Goal: Check status: Check status

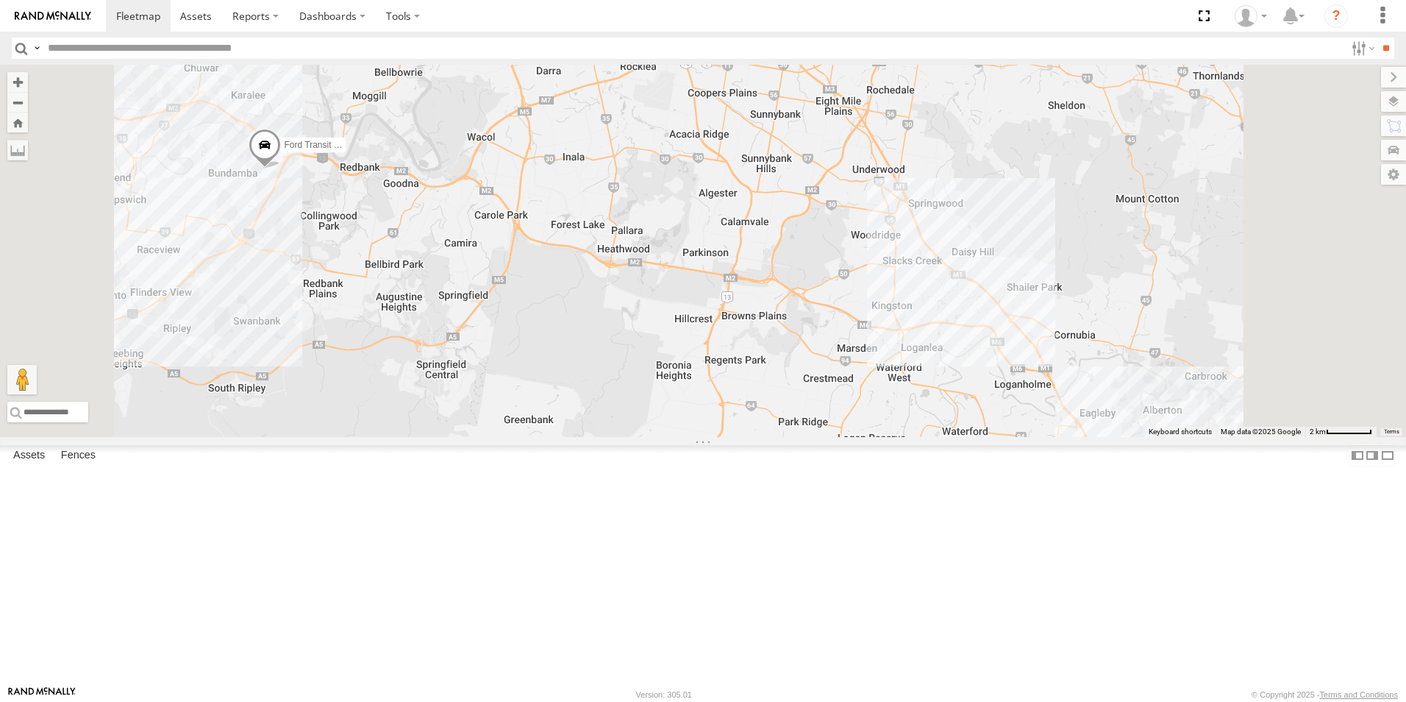
select select "**********"
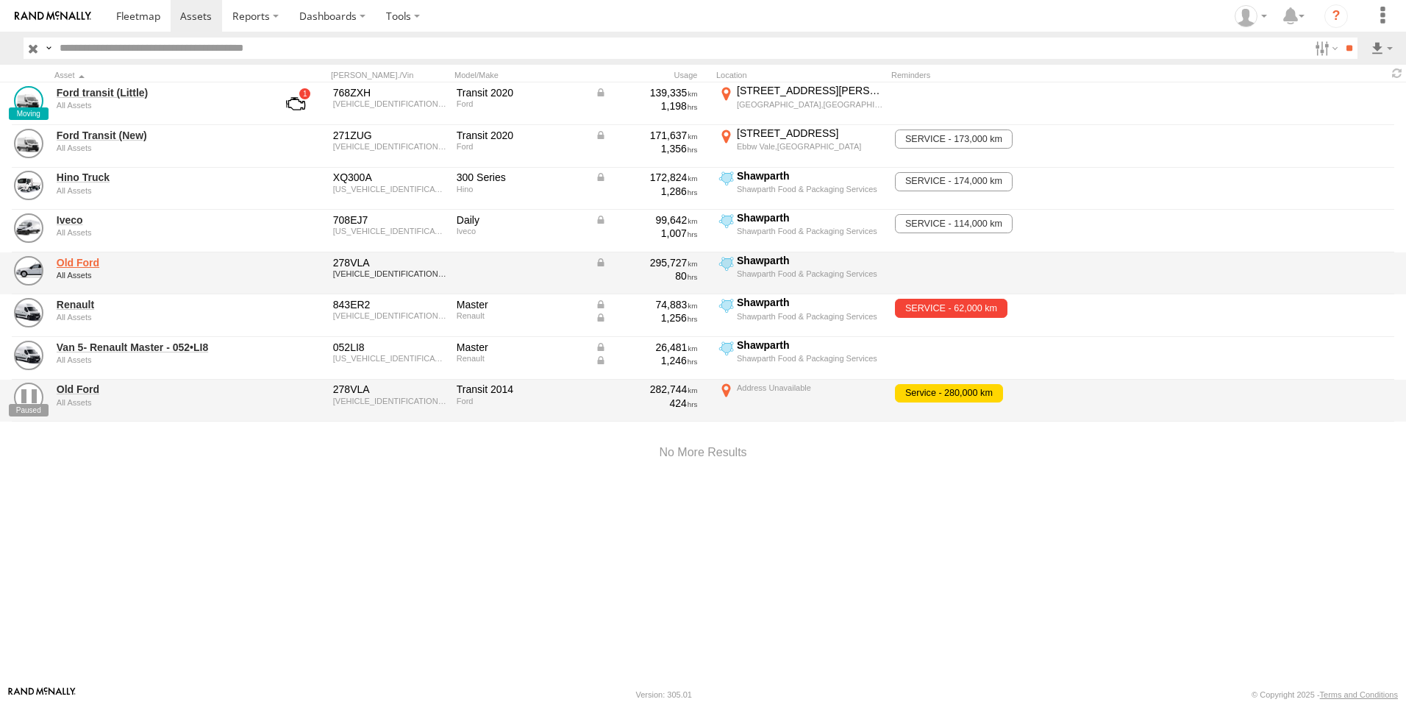
click at [202, 256] on link "Old Ford" at bounding box center [158, 262] width 202 height 13
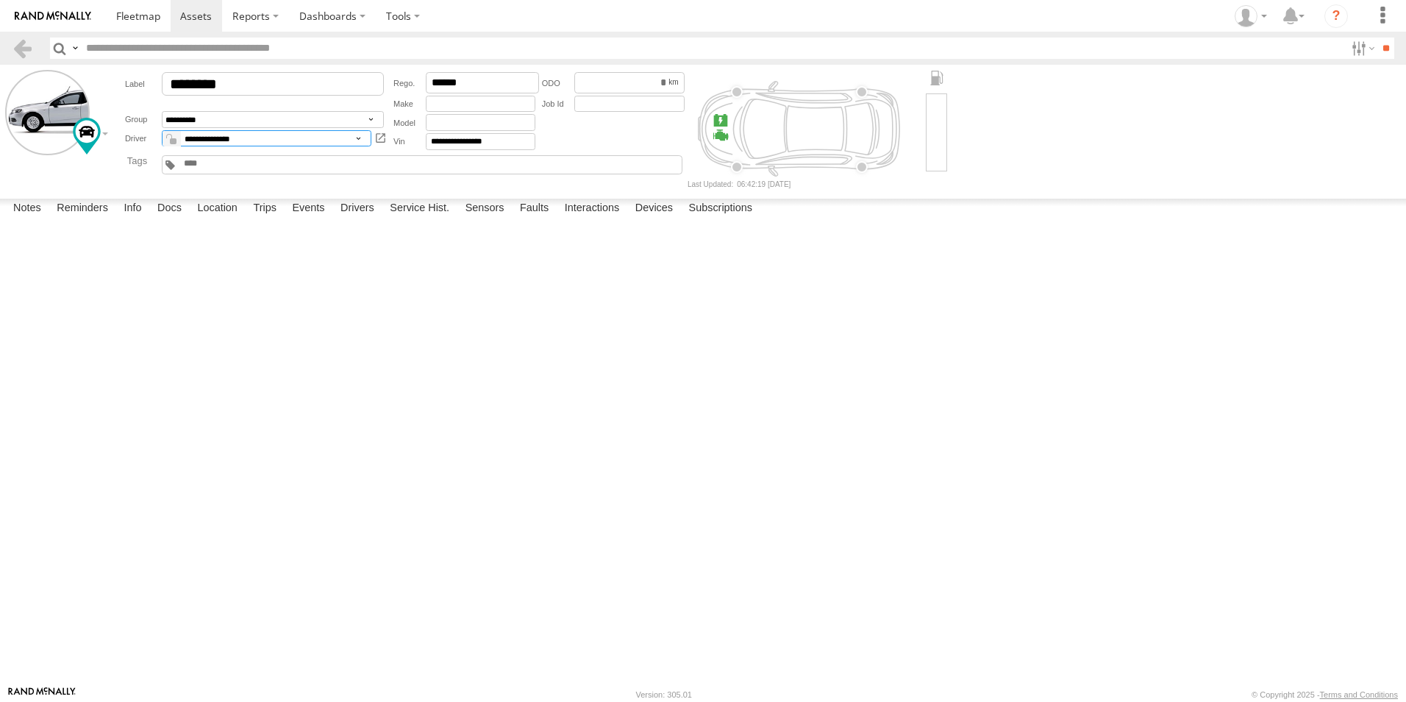
click at [256, 137] on select "**********" at bounding box center [267, 138] width 210 height 17
select select "*****"
click at [162, 130] on select "**********" at bounding box center [267, 138] width 210 height 17
click at [186, 15] on span at bounding box center [196, 16] width 32 height 14
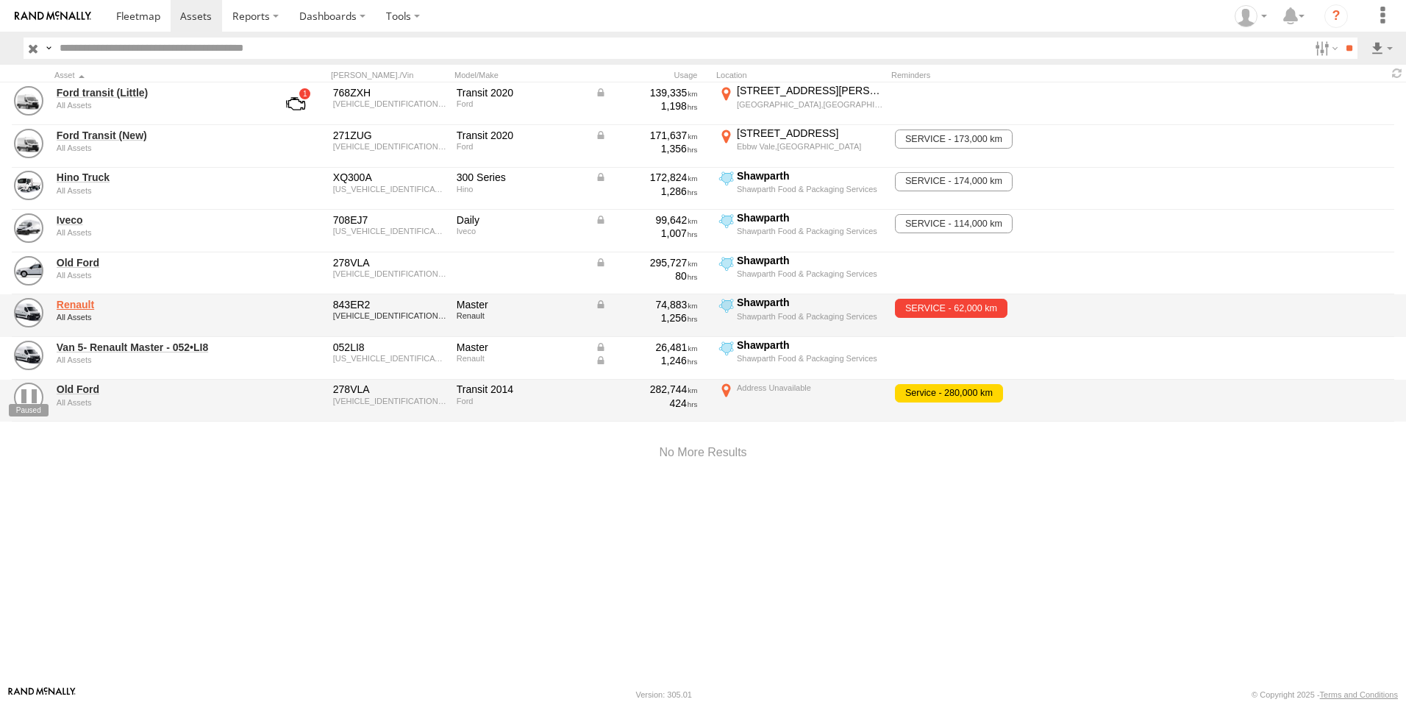
click at [76, 308] on link "Renault" at bounding box center [158, 304] width 202 height 13
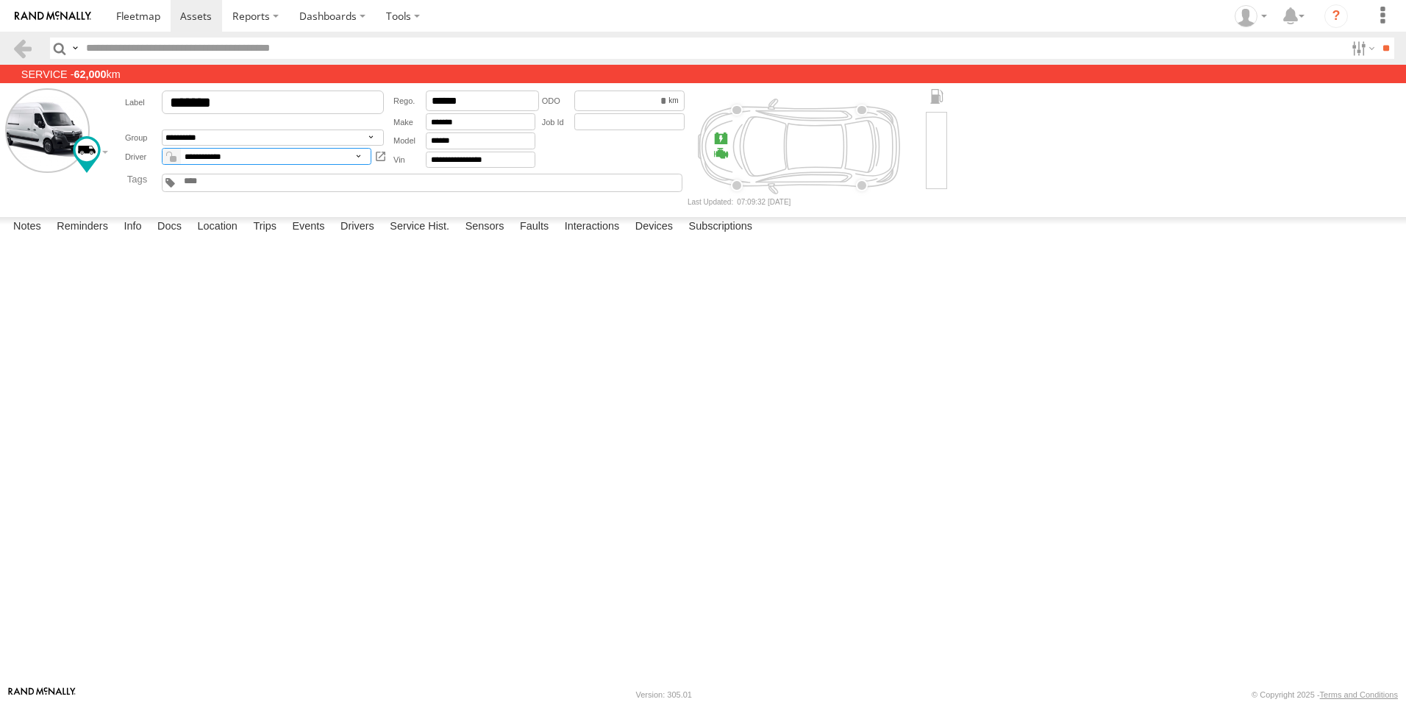
click at [218, 154] on select "**********" at bounding box center [267, 156] width 210 height 17
select select "*****"
click at [162, 149] on select "**********" at bounding box center [267, 156] width 210 height 17
click at [201, 15] on span at bounding box center [196, 16] width 32 height 14
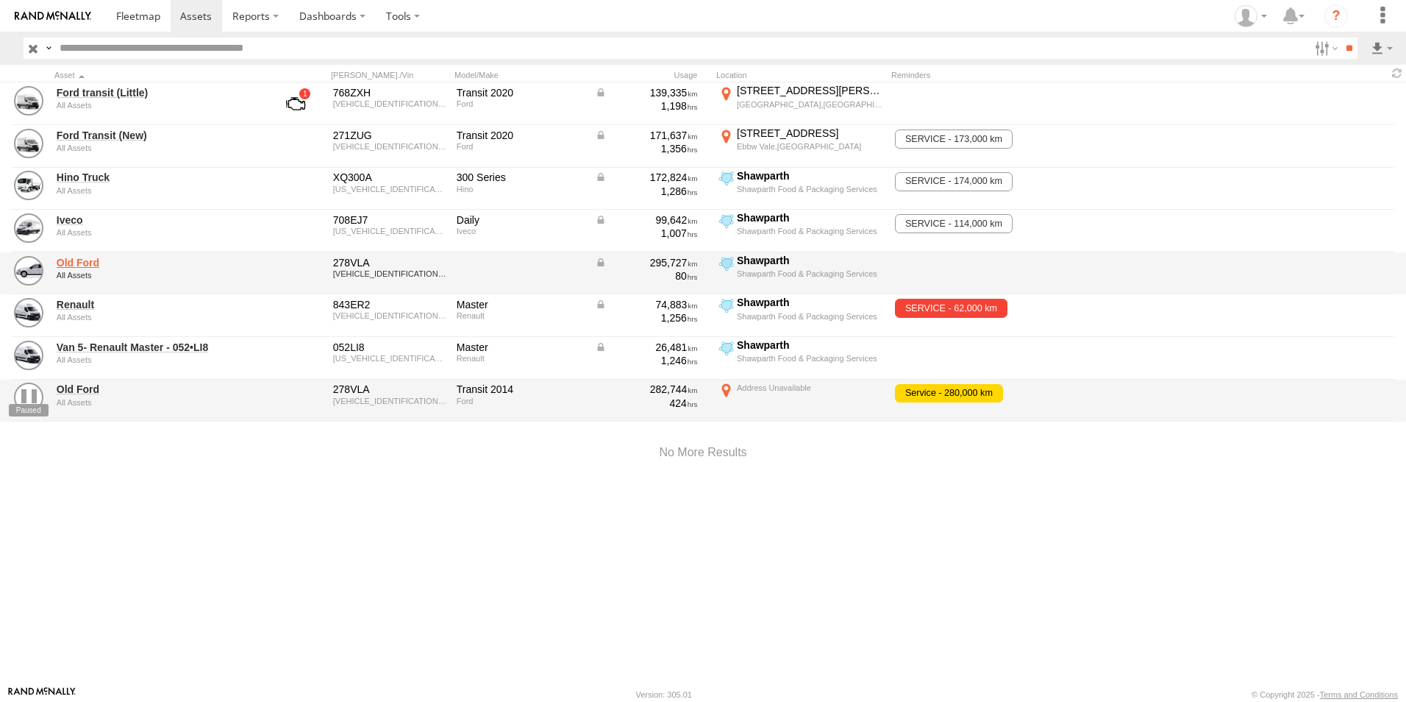
click at [79, 266] on link "Old Ford" at bounding box center [158, 262] width 202 height 13
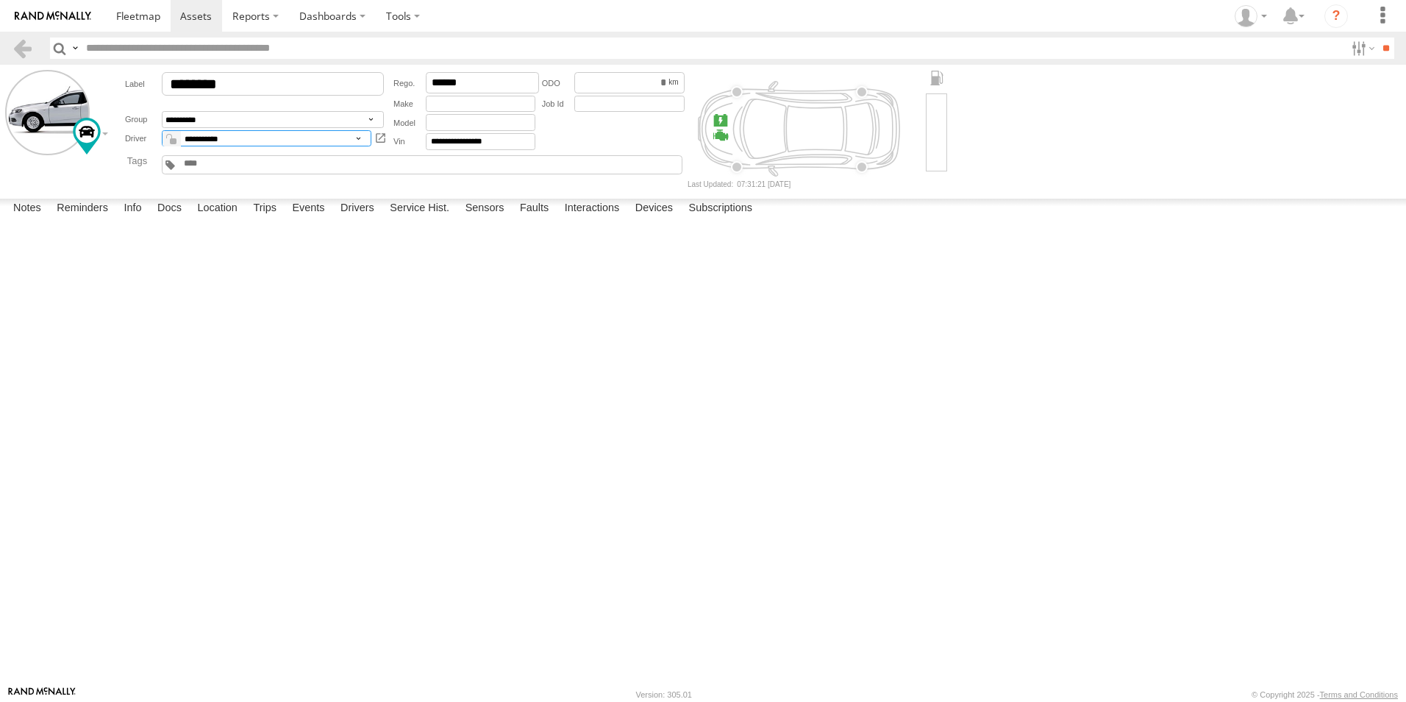
click at [229, 139] on select "**********" at bounding box center [267, 138] width 210 height 17
select select "*****"
click at [162, 130] on select "**********" at bounding box center [267, 138] width 210 height 17
click at [185, 12] on span at bounding box center [196, 16] width 32 height 14
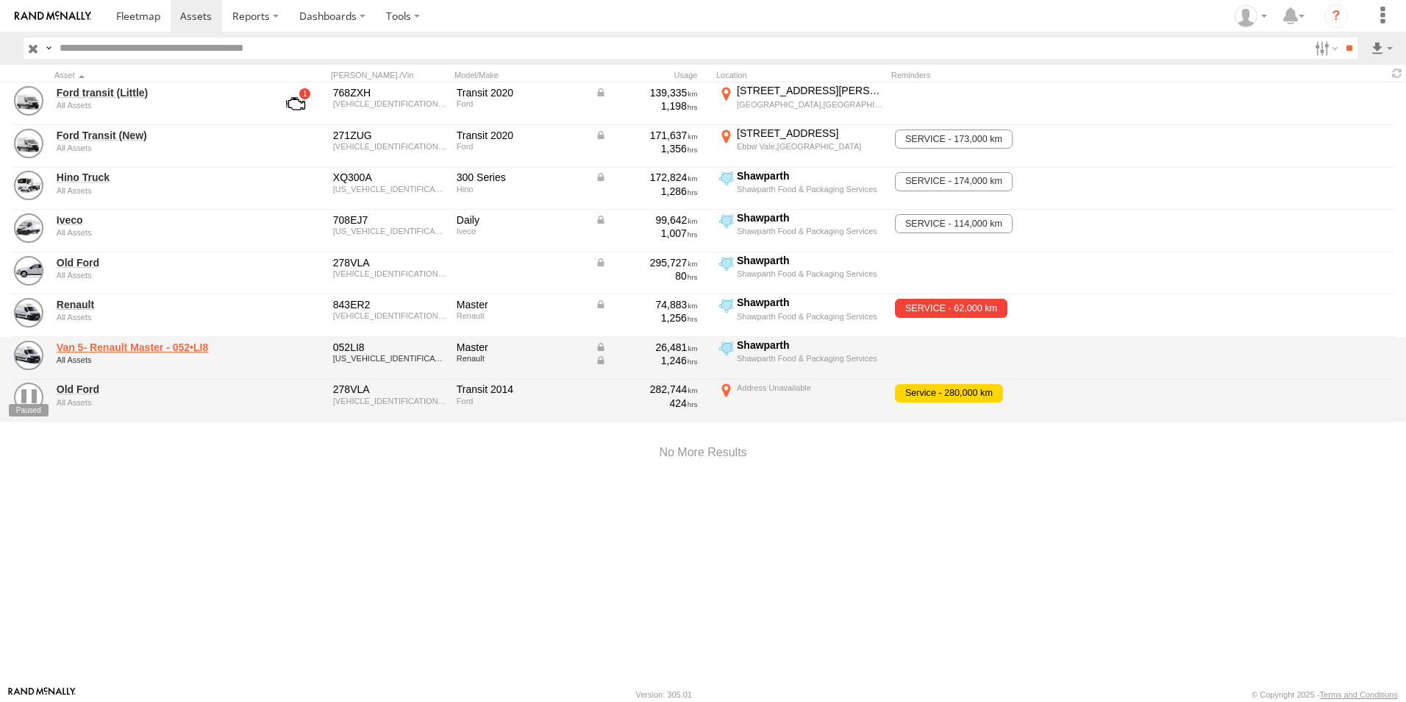
click at [187, 348] on link "Van 5- Renault Master - 052•LI8" at bounding box center [158, 347] width 202 height 13
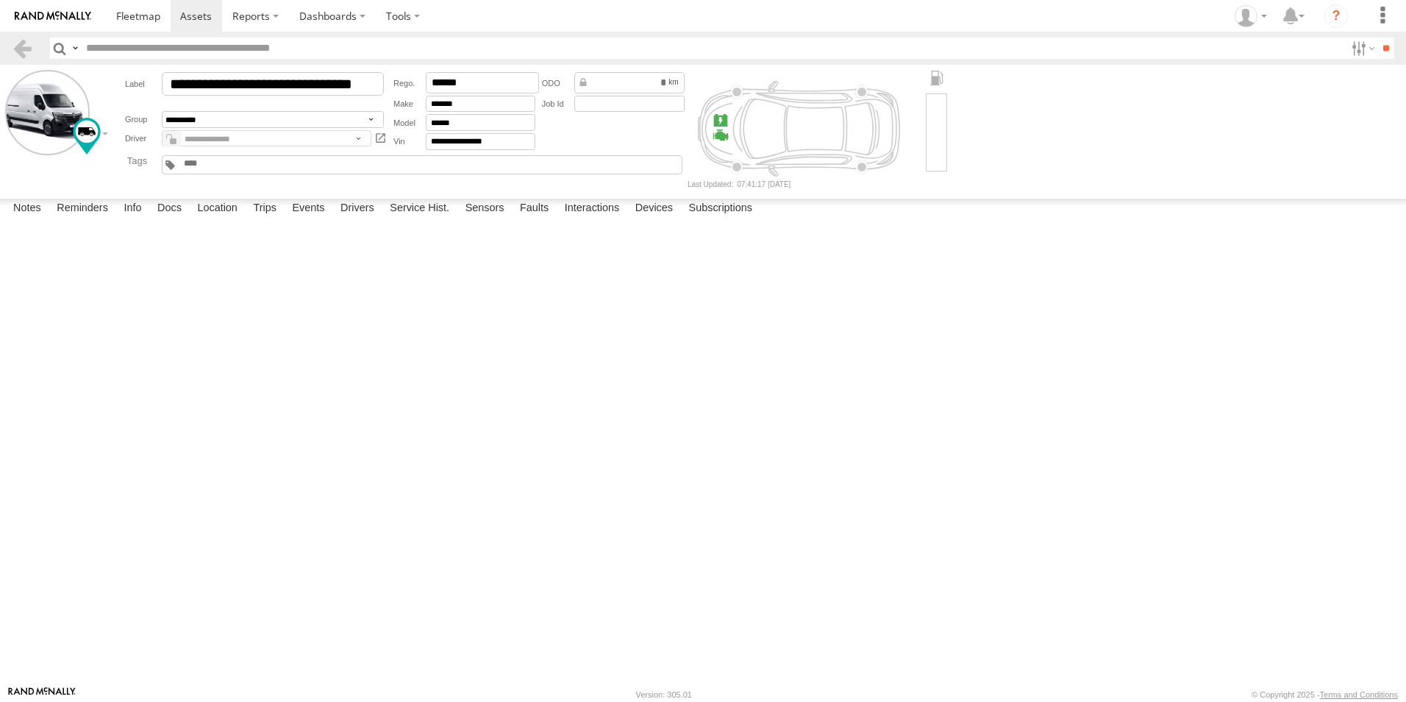
drag, startPoint x: 270, startPoint y: 243, endPoint x: 266, endPoint y: 235, distance: 8.2
click at [0, 0] on textarea at bounding box center [0, 0] width 0 height 0
type textarea "**********"
click at [0, 0] on button "Save" at bounding box center [0, 0] width 0 height 0
click at [188, 26] on link at bounding box center [197, 16] width 52 height 32
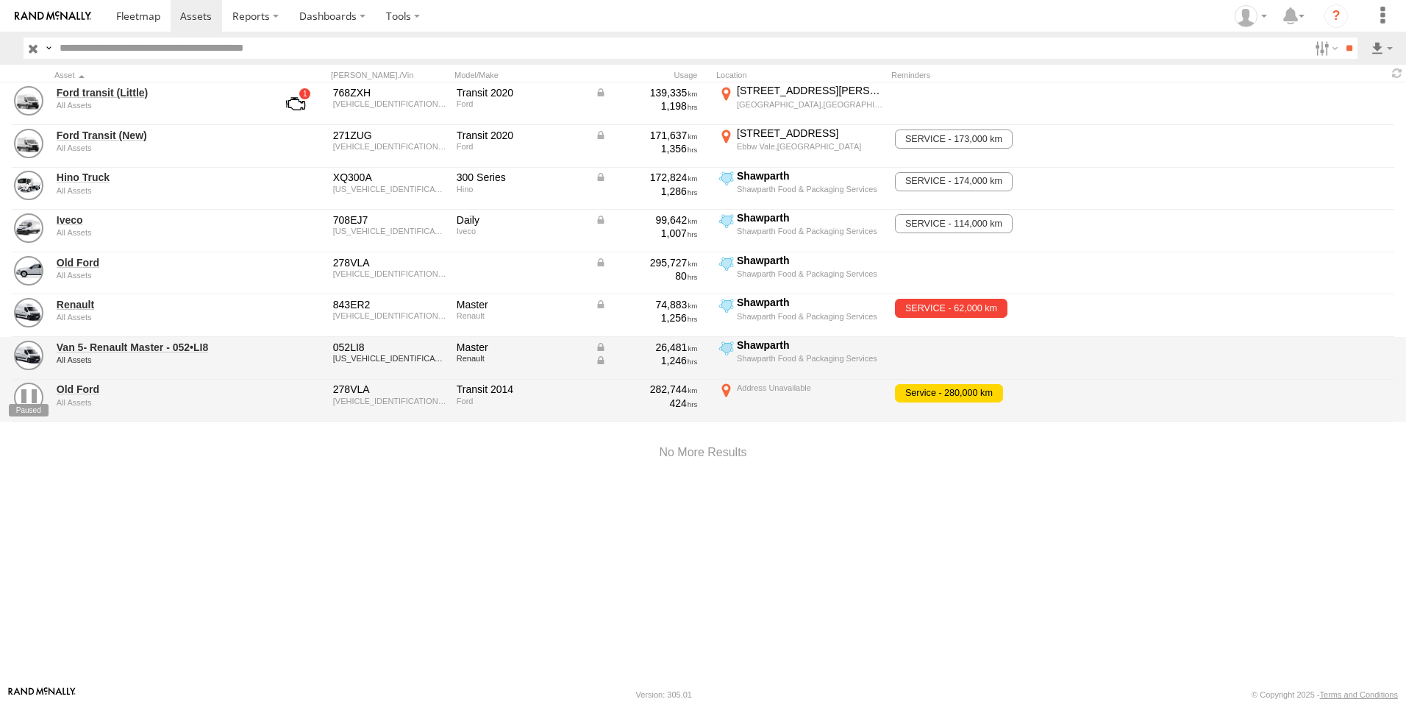
click at [140, 339] on div "Van 5- Renault Master - 052•LI8 All Assets" at bounding box center [157, 358] width 206 height 40
click at [139, 348] on link "Van 5- Renault Master - 052•LI8" at bounding box center [158, 347] width 202 height 13
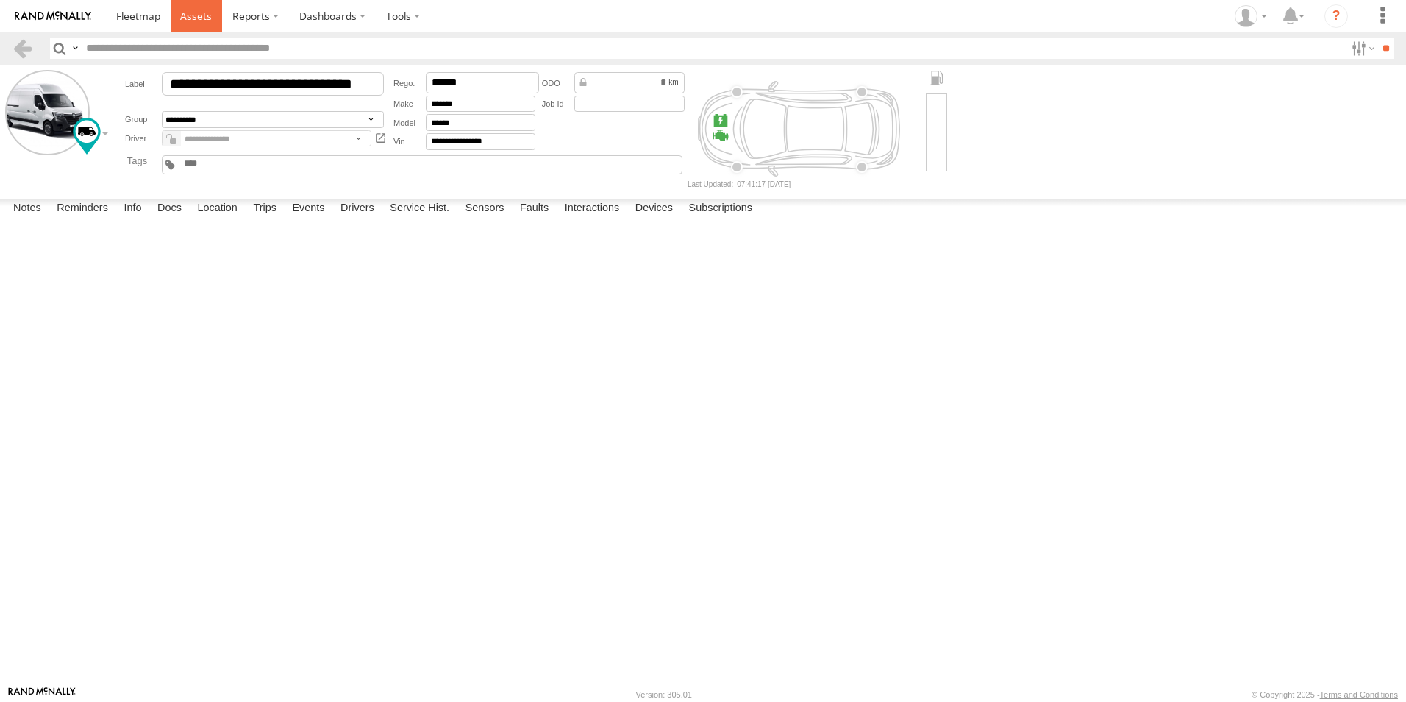
click at [171, 23] on link at bounding box center [197, 16] width 52 height 32
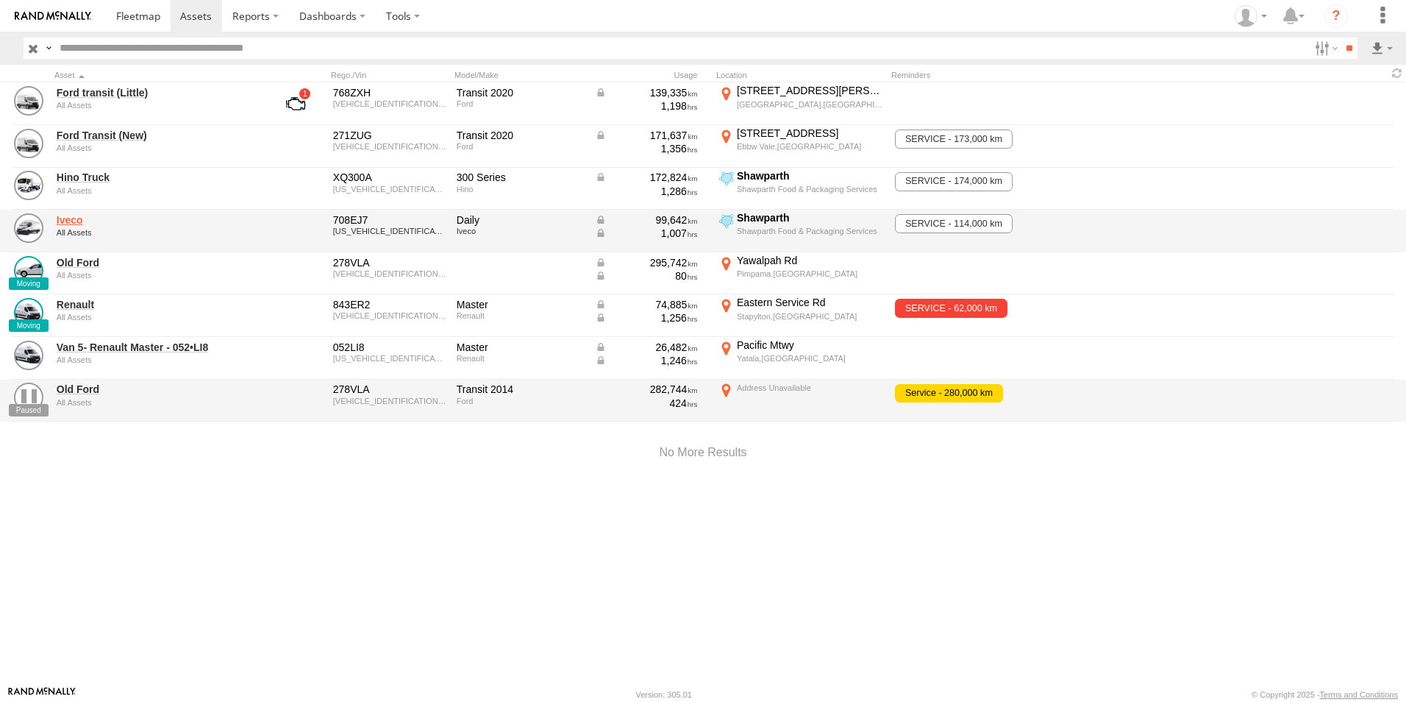
click at [78, 223] on link "Iveco" at bounding box center [158, 219] width 202 height 13
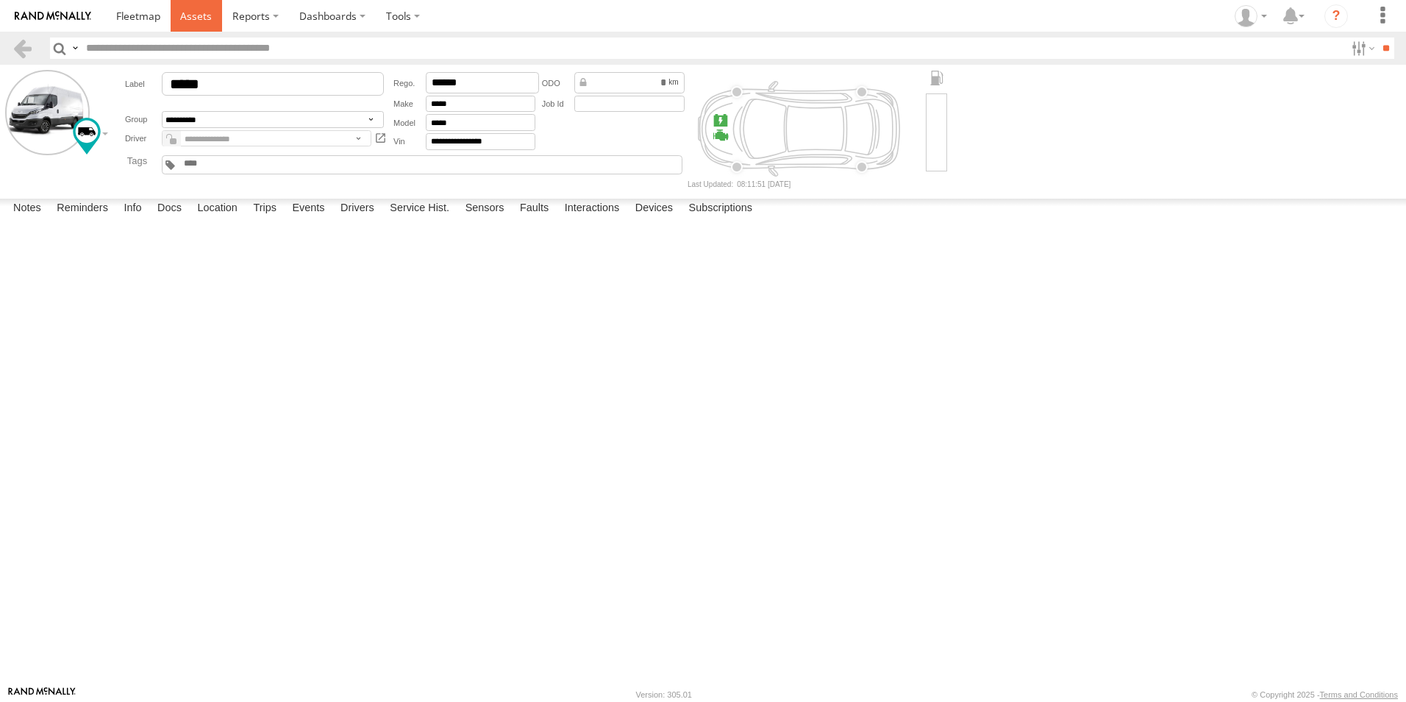
click at [182, 19] on span at bounding box center [196, 16] width 32 height 14
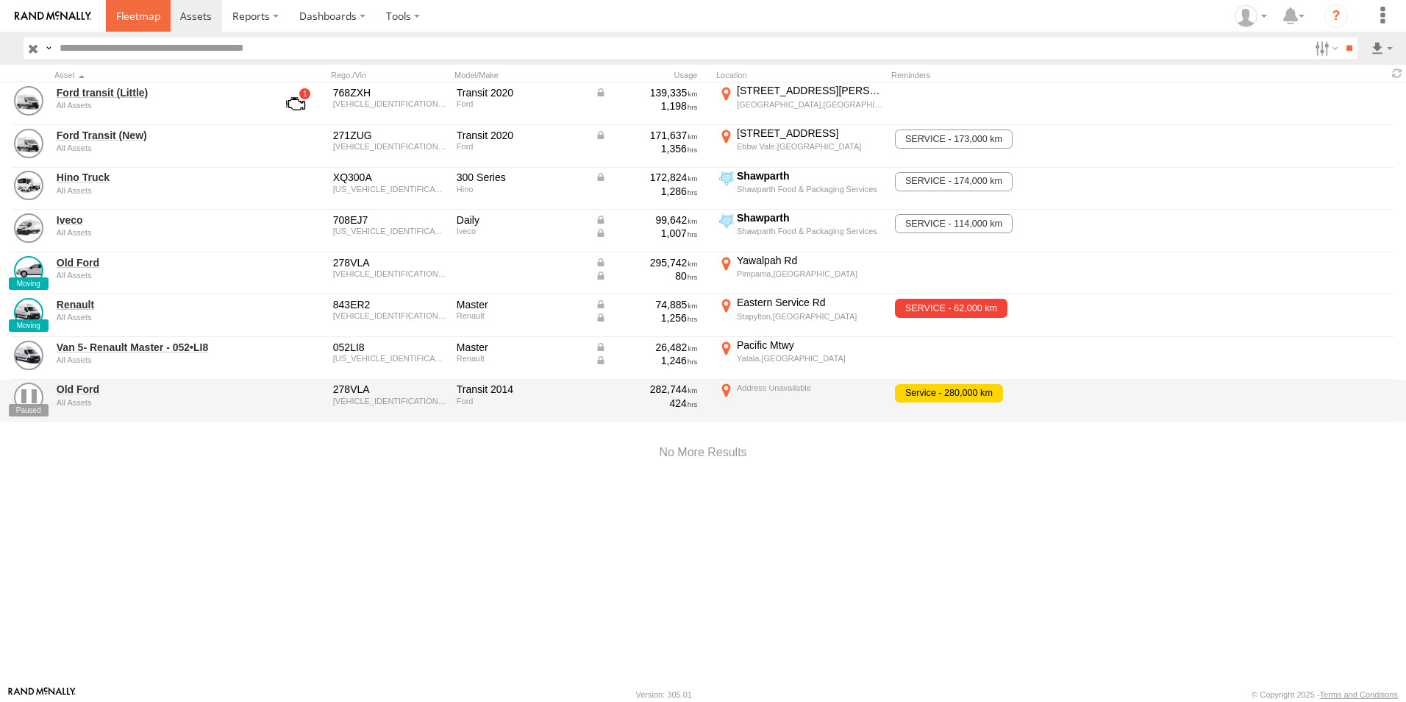
click at [124, 15] on span at bounding box center [138, 16] width 44 height 14
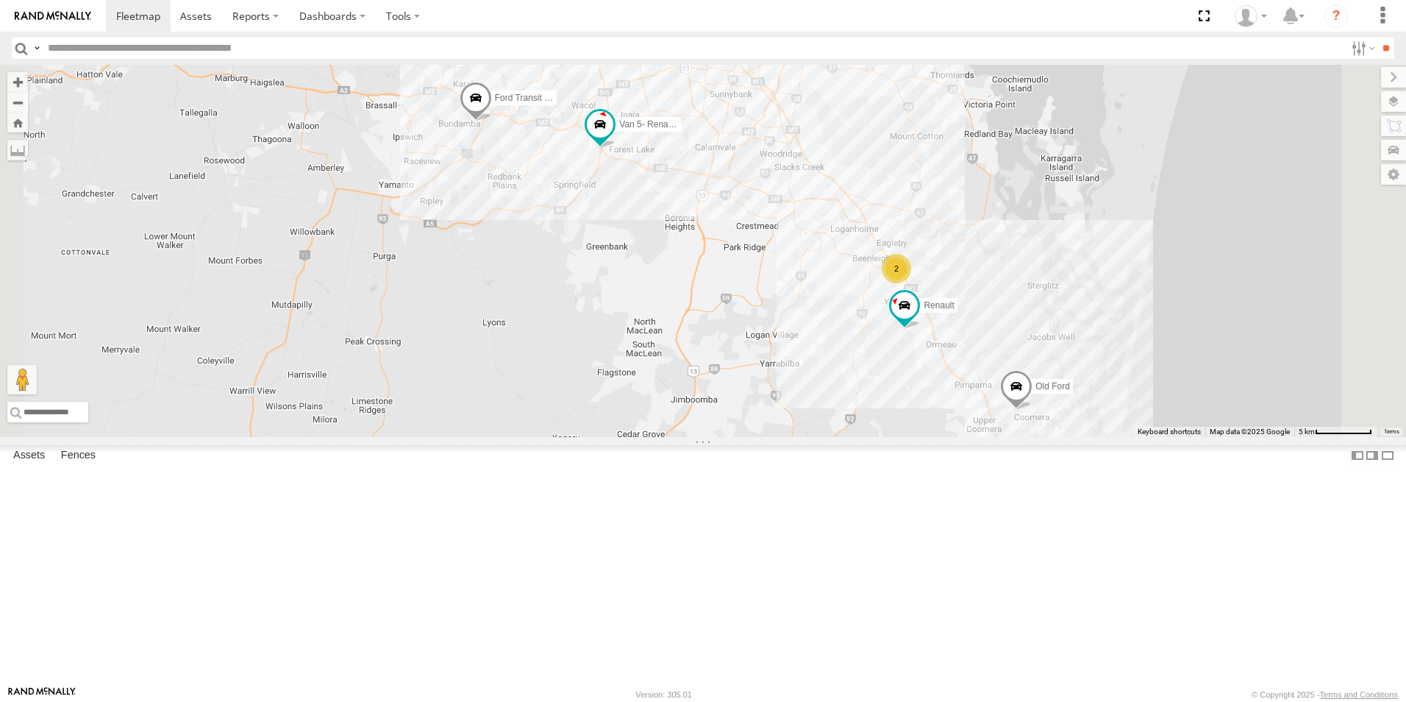
drag, startPoint x: 841, startPoint y: 316, endPoint x: 842, endPoint y: 338, distance: 22.8
click at [842, 338] on div "Ford transit (Little) Ford Transit (New) Renault Old Ford Van 5- Renault Master…" at bounding box center [703, 251] width 1406 height 372
click at [745, 130] on span "Van 5- Renault Master - 052•LI8" at bounding box center [682, 125] width 126 height 10
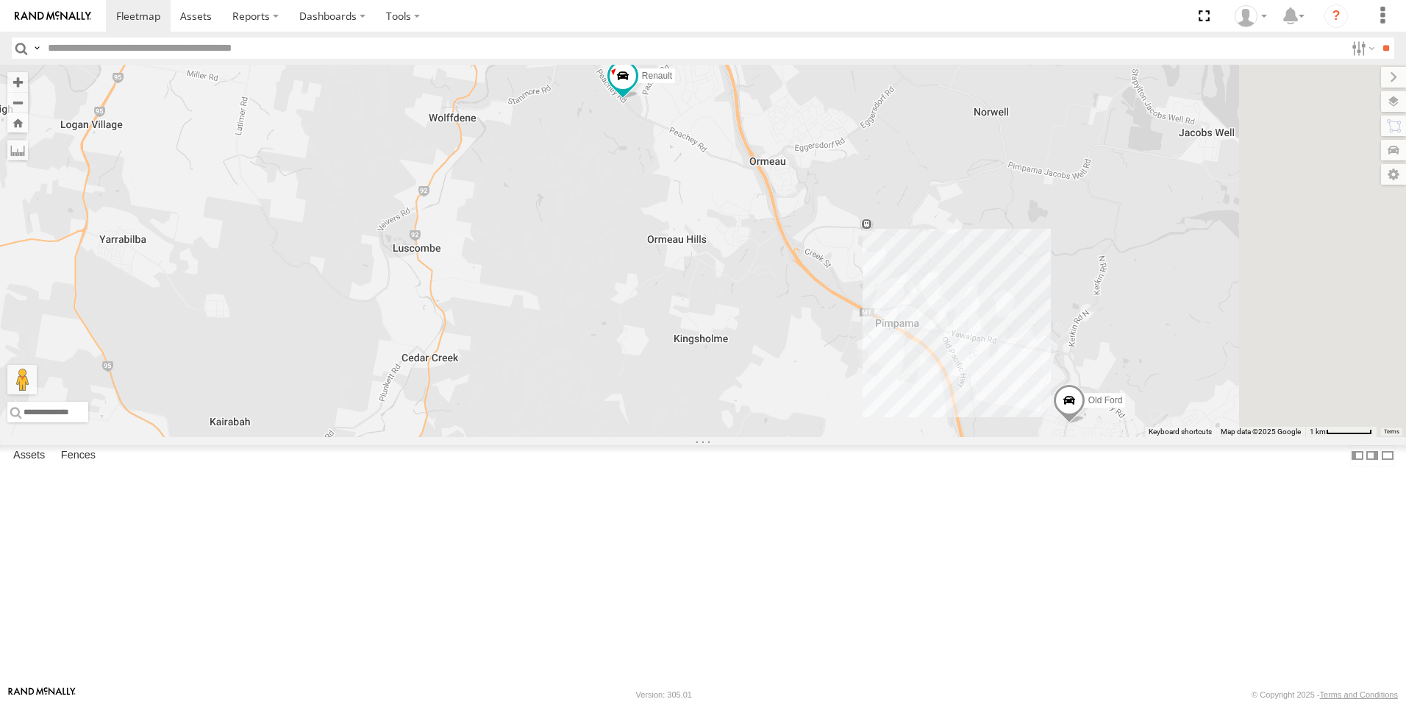
drag, startPoint x: 1218, startPoint y: 559, endPoint x: 935, endPoint y: 338, distance: 359.4
click at [933, 338] on div "Ford transit (Little) Ford Transit (New) Renault Old Ford Van 5- Renault Master…" at bounding box center [703, 251] width 1406 height 372
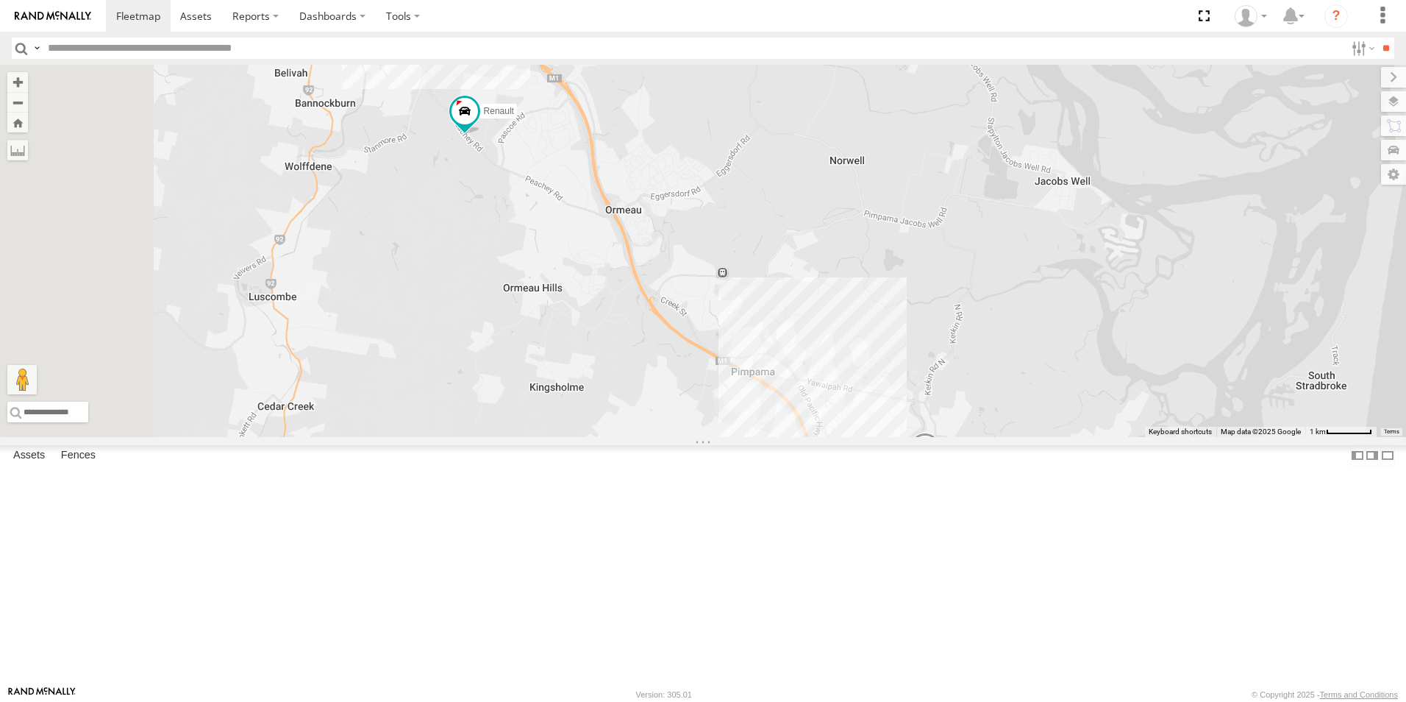
drag, startPoint x: 688, startPoint y: 164, endPoint x: 788, endPoint y: 376, distance: 234.6
click at [788, 388] on div "Ford transit (Little) Ford Transit (New) Renault Old Ford Van 5- Renault Master…" at bounding box center [703, 251] width 1406 height 372
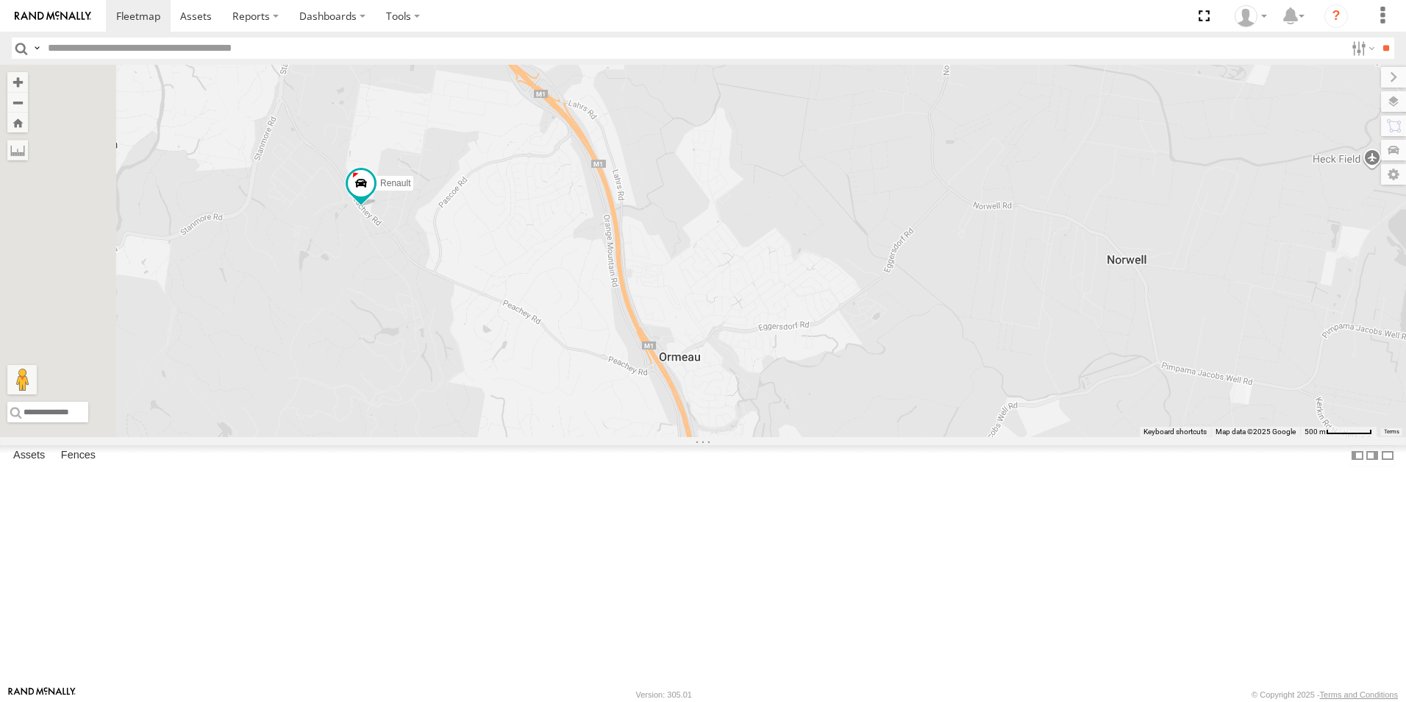
drag, startPoint x: 692, startPoint y: 191, endPoint x: 760, endPoint y: 363, distance: 184.3
click at [761, 365] on div "Ford transit (Little) Ford Transit (New) Renault Old Ford Van 5- Renault Master…" at bounding box center [703, 251] width 1406 height 372
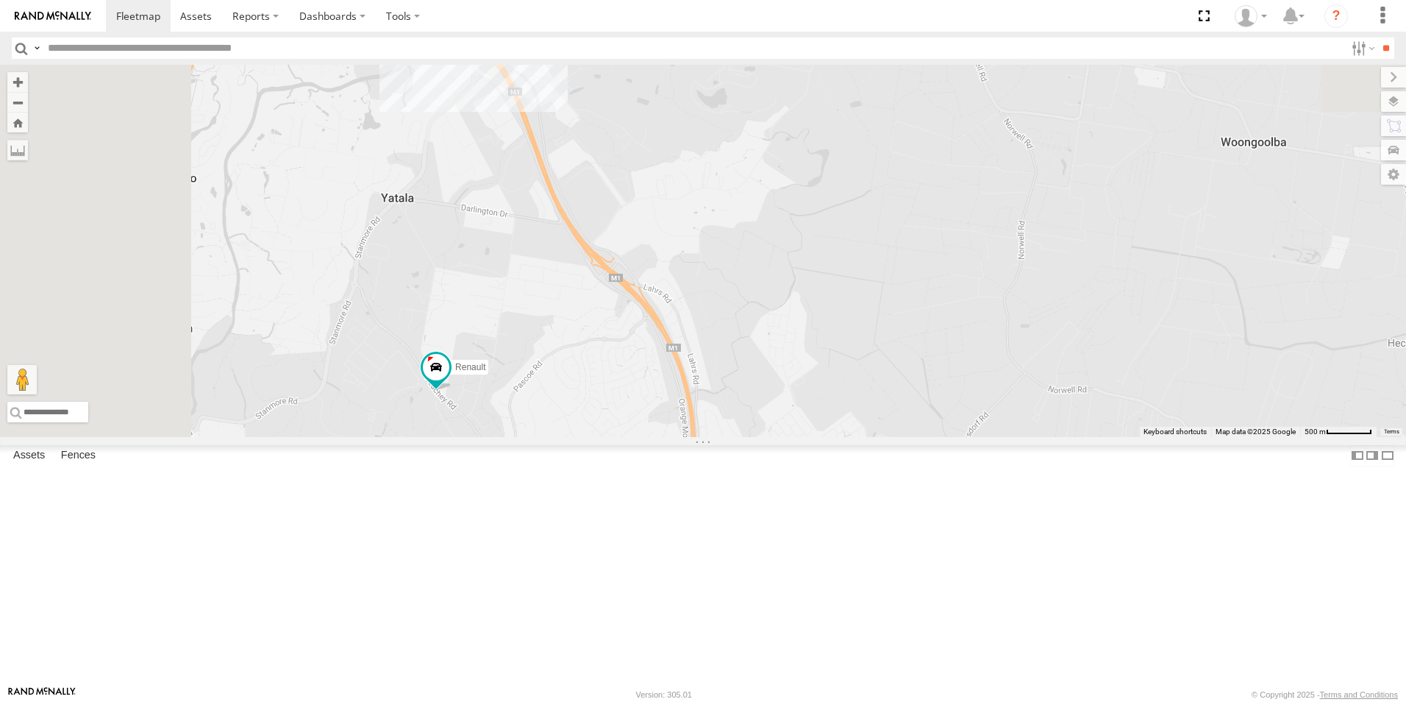
drag, startPoint x: 684, startPoint y: 305, endPoint x: 747, endPoint y: 465, distance: 171.7
click at [751, 437] on div "Ford transit (Little) Ford Transit (New) Renault Old Ford Van 5- Renault Master…" at bounding box center [703, 251] width 1406 height 372
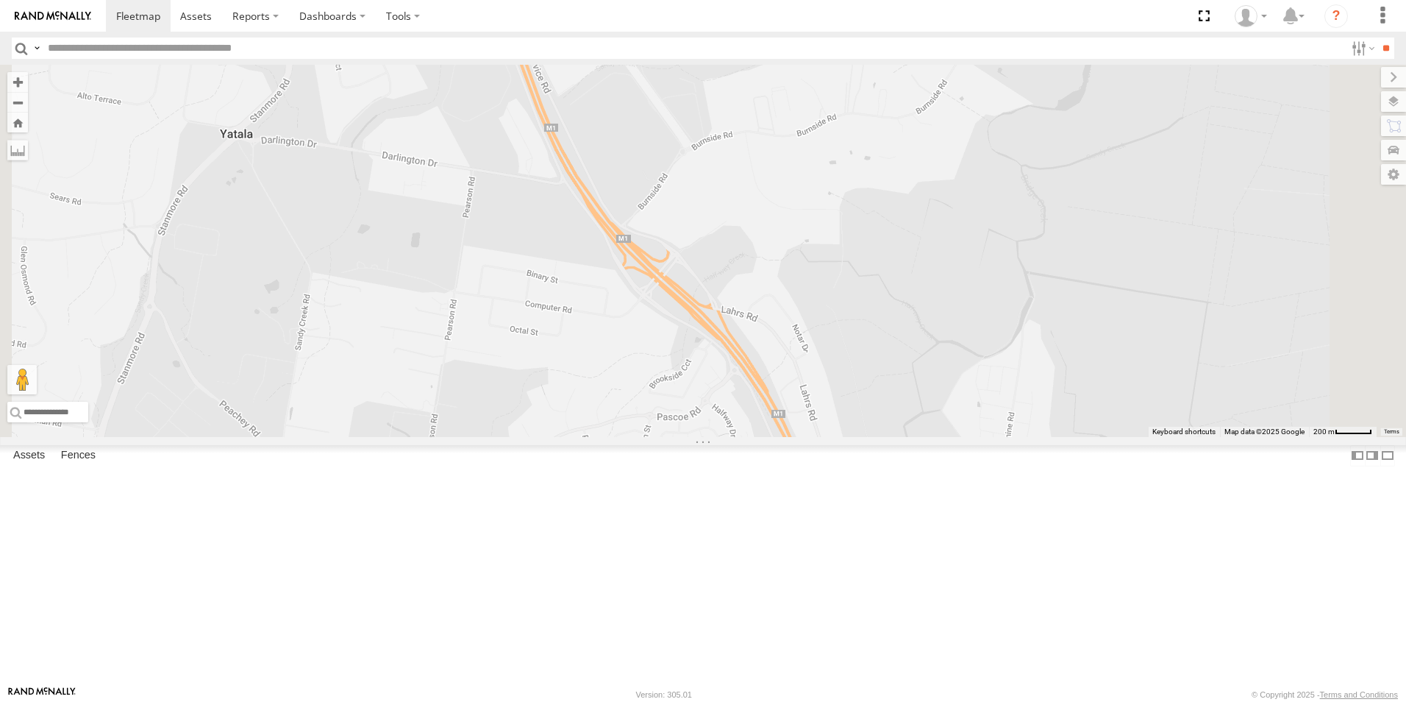
drag, startPoint x: 757, startPoint y: 322, endPoint x: 633, endPoint y: 408, distance: 150.6
click at [713, 216] on div "Ford transit (Little) Ford Transit (New) Renault Old Ford Van 5- Renault Master…" at bounding box center [703, 251] width 1406 height 372
click at [363, 500] on span "Renault" at bounding box center [347, 495] width 30 height 10
click at [333, 502] on label at bounding box center [319, 497] width 29 height 10
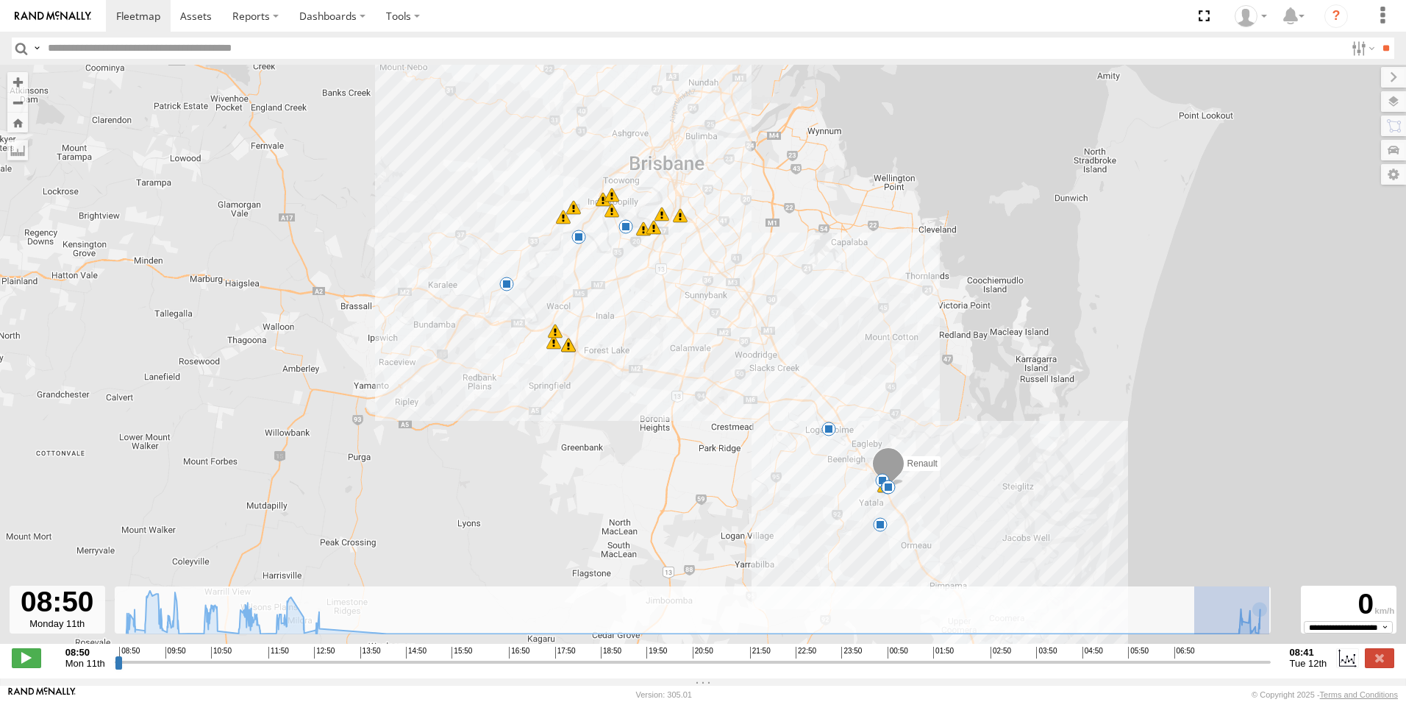
drag, startPoint x: 1194, startPoint y: 631, endPoint x: 1269, endPoint y: 630, distance: 75.0
click at [1281, 627] on div "← Move left → Move right ↑ Move up ↓ Move down + Zoom in - Zoom out Home Jump l…" at bounding box center [703, 371] width 1406 height 613
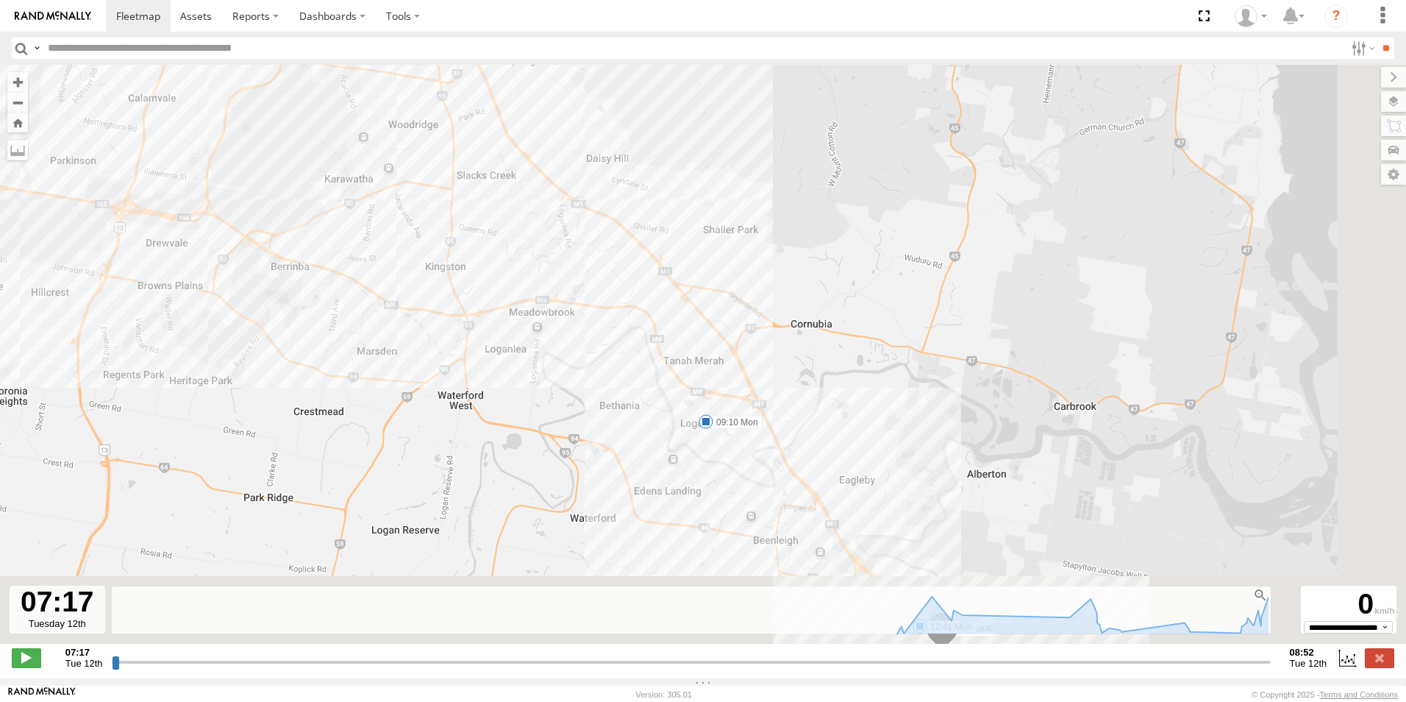
drag, startPoint x: 843, startPoint y: 251, endPoint x: 705, endPoint y: 88, distance: 212.9
click at [705, 88] on div "Renault 09:10 Mon 09:33 Mon 09:33 Mon 09:35 Mon 09:44 Mon 09:58 Mon 10:37 Mon 1…" at bounding box center [703, 362] width 1406 height 594
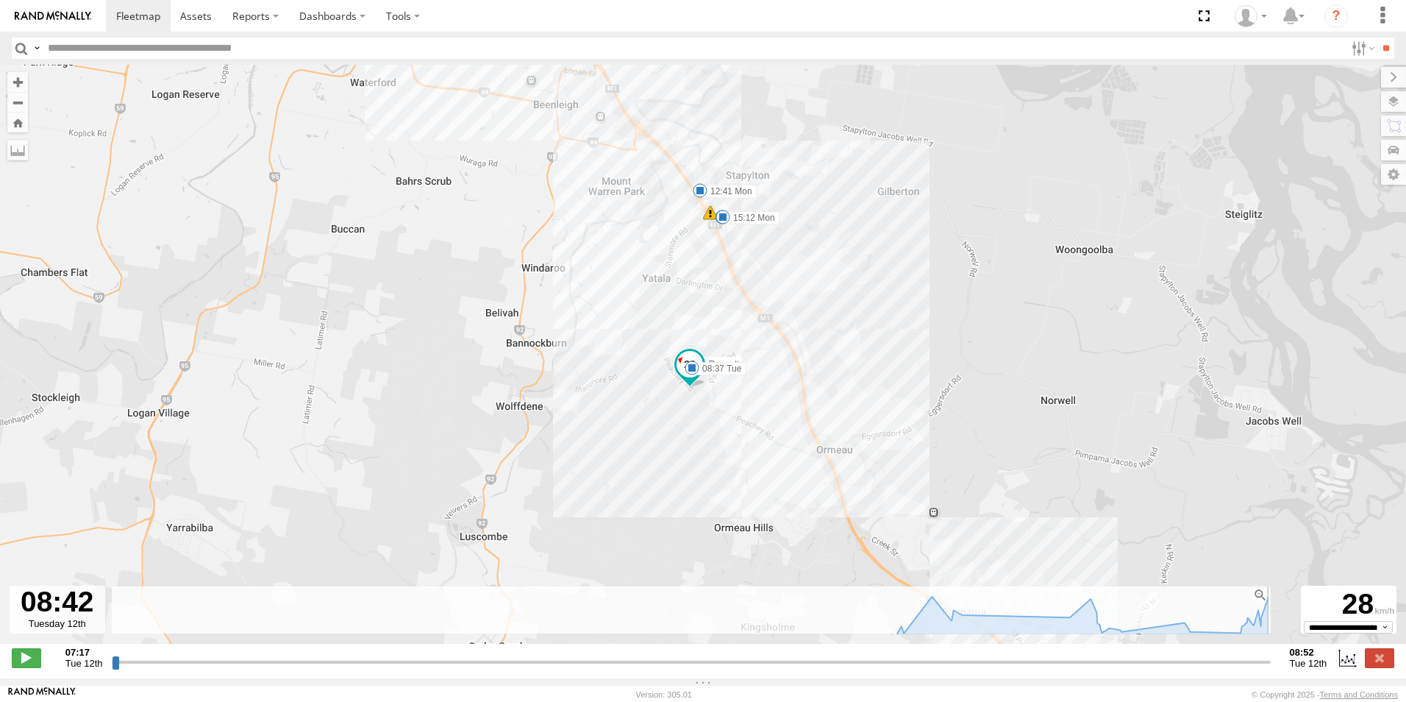
drag, startPoint x: 781, startPoint y: 673, endPoint x: 1139, endPoint y: 660, distance: 358.4
click at [1141, 661] on input "range" at bounding box center [691, 662] width 1158 height 14
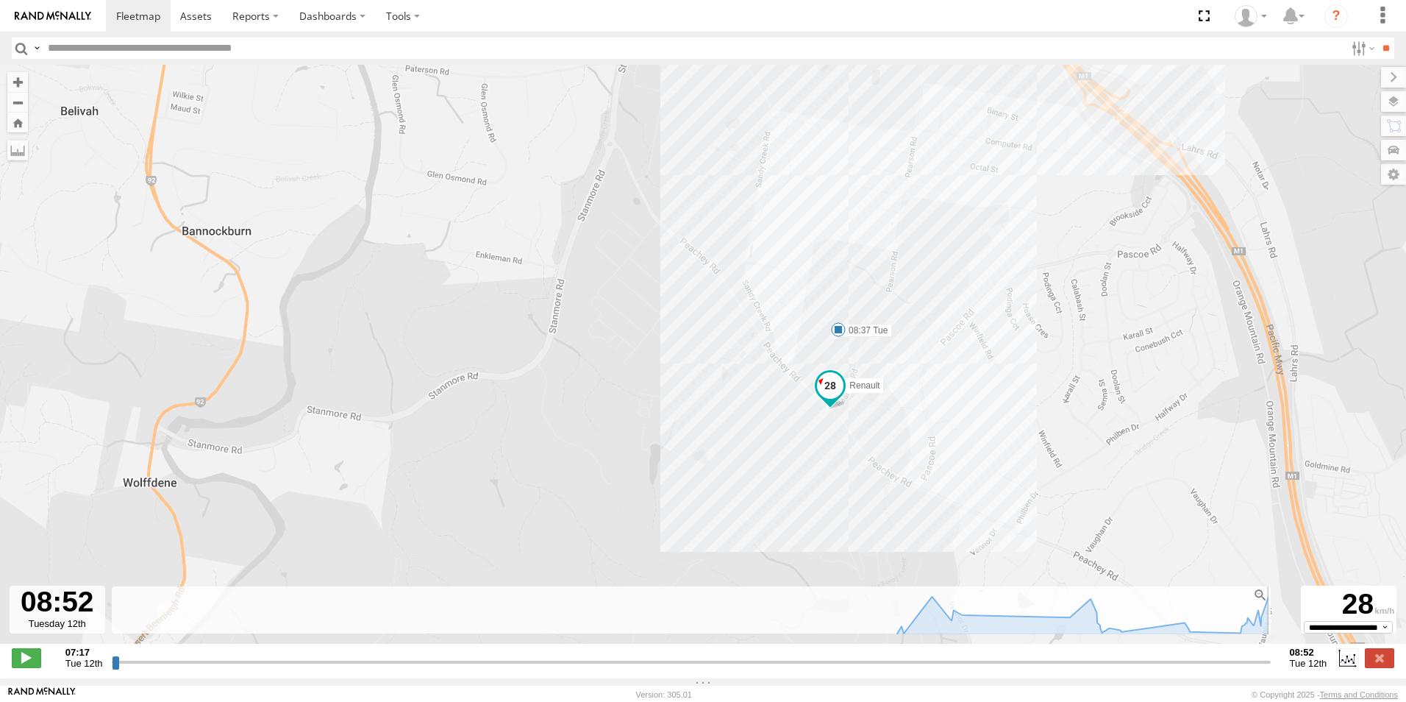
drag, startPoint x: 1145, startPoint y: 668, endPoint x: 1268, endPoint y: 619, distance: 132.1
type input "**********"
click at [1270, 669] on input "range" at bounding box center [691, 662] width 1158 height 14
click at [1372, 664] on label at bounding box center [1379, 657] width 29 height 19
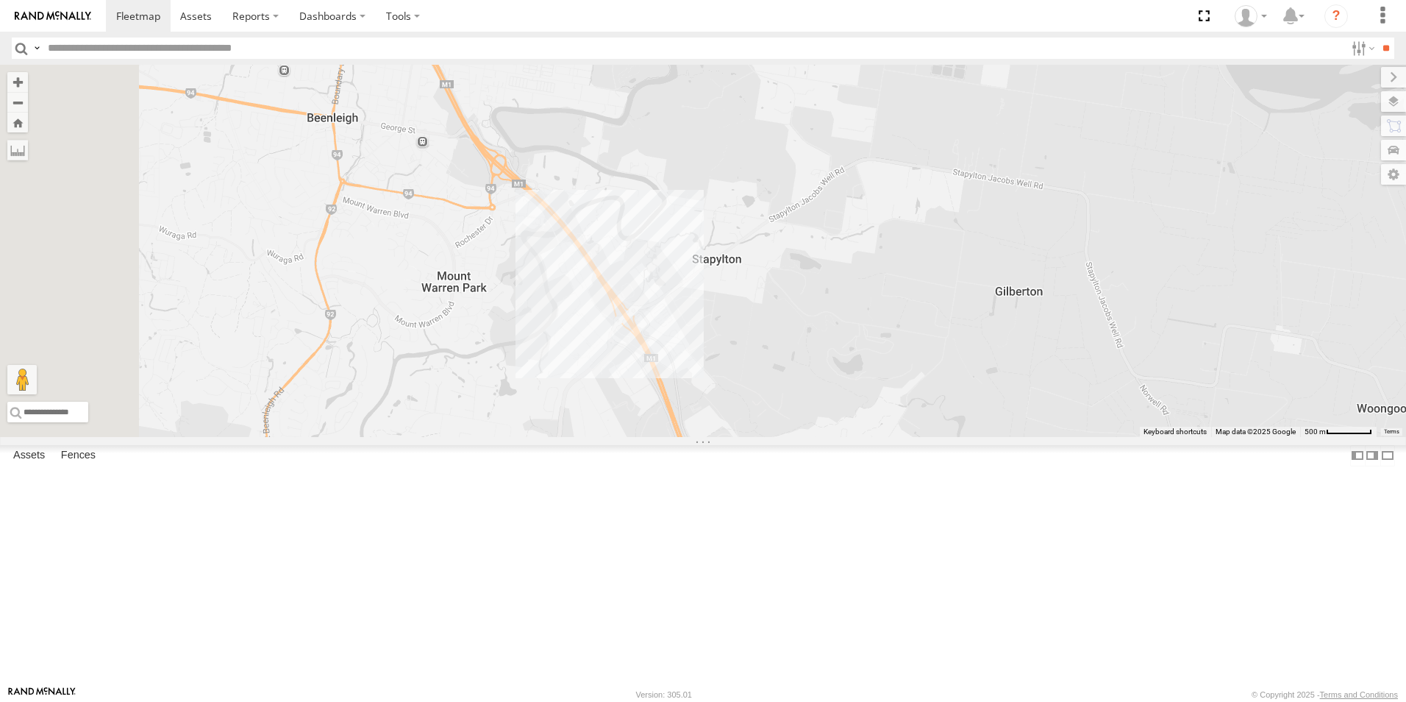
drag, startPoint x: 618, startPoint y: 267, endPoint x: 809, endPoint y: 577, distance: 364.6
click at [809, 437] on div "Renault" at bounding box center [703, 251] width 1406 height 372
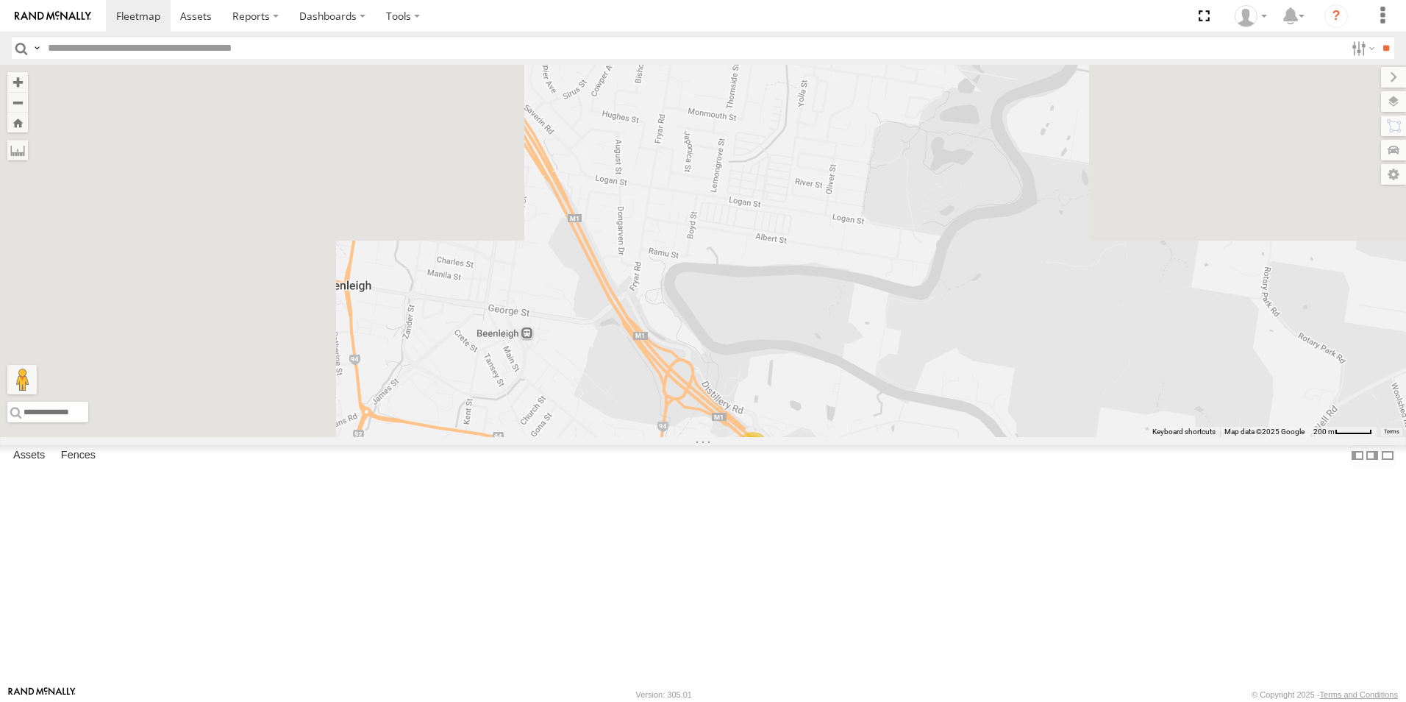
drag, startPoint x: 716, startPoint y: 360, endPoint x: 909, endPoint y: 645, distance: 344.8
click at [916, 437] on div "Renault 2" at bounding box center [703, 251] width 1406 height 372
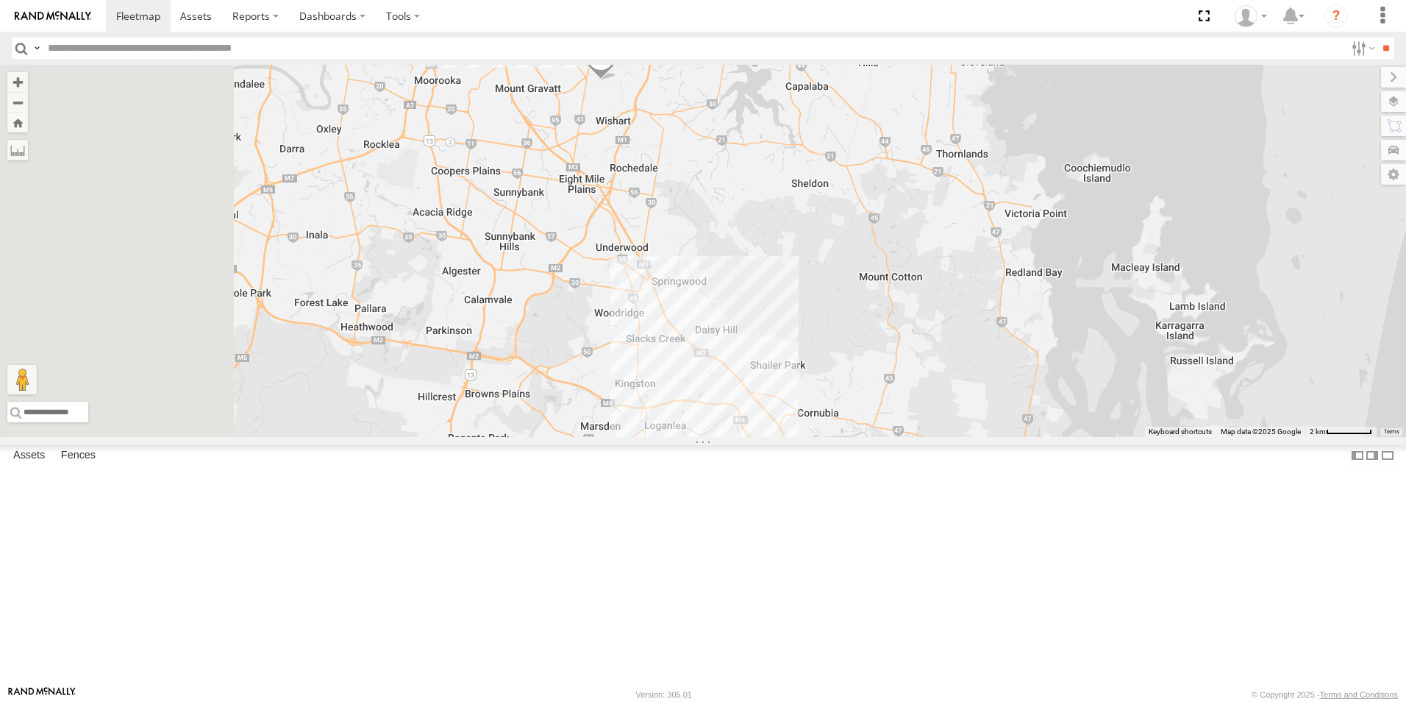
drag, startPoint x: 627, startPoint y: 403, endPoint x: 882, endPoint y: 521, distance: 281.1
click at [882, 437] on div "Renault 2 Ford transit (Little)" at bounding box center [703, 251] width 1406 height 372
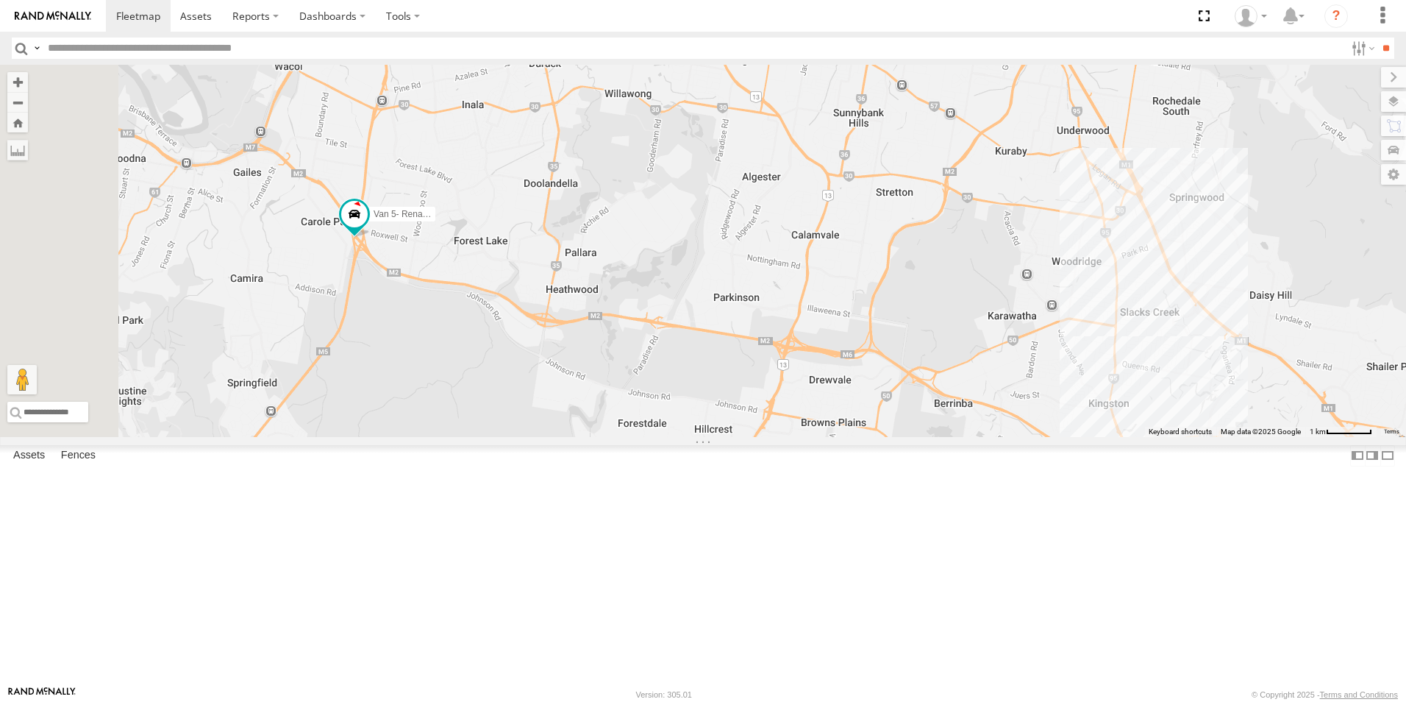
drag, startPoint x: 544, startPoint y: 433, endPoint x: 608, endPoint y: 325, distance: 125.3
click at [613, 321] on div "Renault Ford transit (Little) Van 5- Renault Master - 052•LI8 Ford Transit (New)" at bounding box center [703, 251] width 1406 height 372
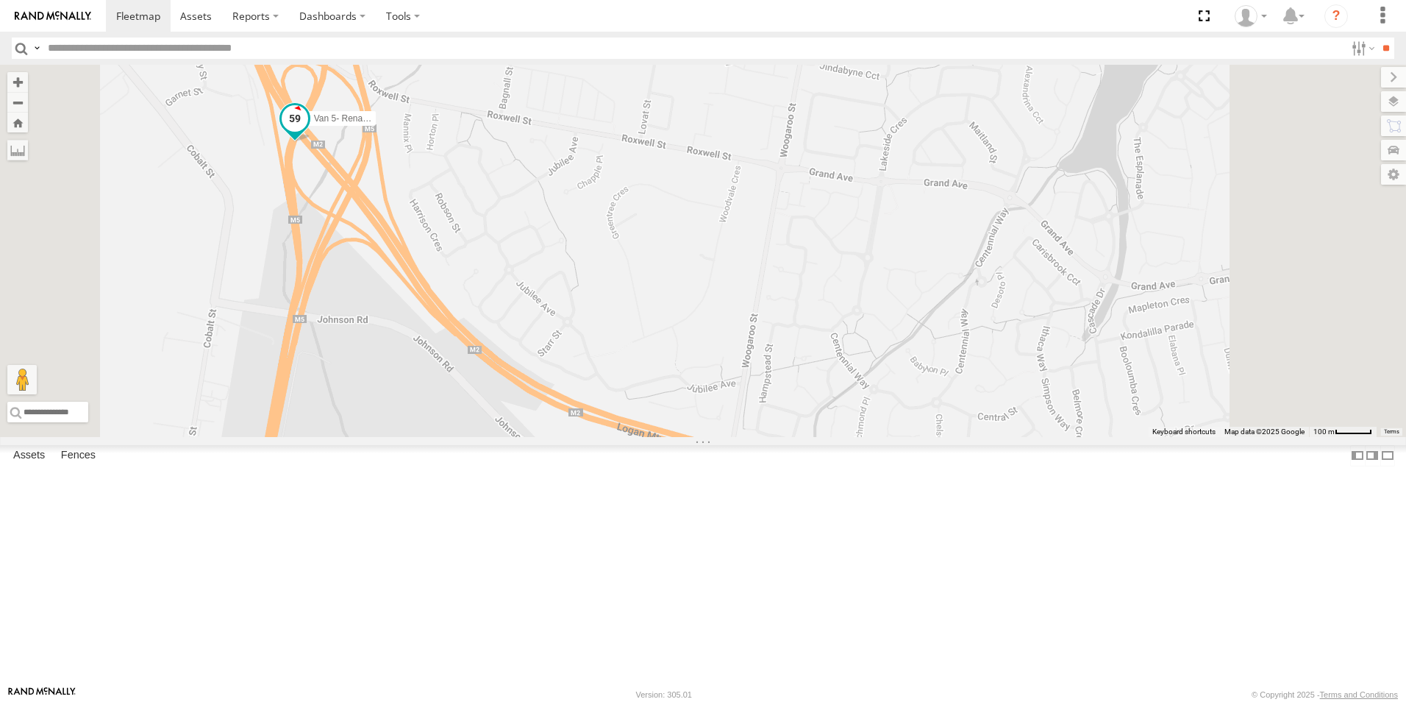
click at [308, 132] on span at bounding box center [295, 118] width 26 height 26
click at [655, 307] on div "Renault Ford transit (Little) Van 5- Renault Master - 052•LI8 Ford Transit (New…" at bounding box center [703, 251] width 1406 height 372
drag, startPoint x: 566, startPoint y: 325, endPoint x: 540, endPoint y: 296, distance: 39.6
click at [566, 324] on div "Renault Ford transit (Little) Van 5- Renault Master - 052•LI8 Ford Transit (New…" at bounding box center [703, 251] width 1406 height 372
drag, startPoint x: 380, startPoint y: 337, endPoint x: 428, endPoint y: 357, distance: 52.4
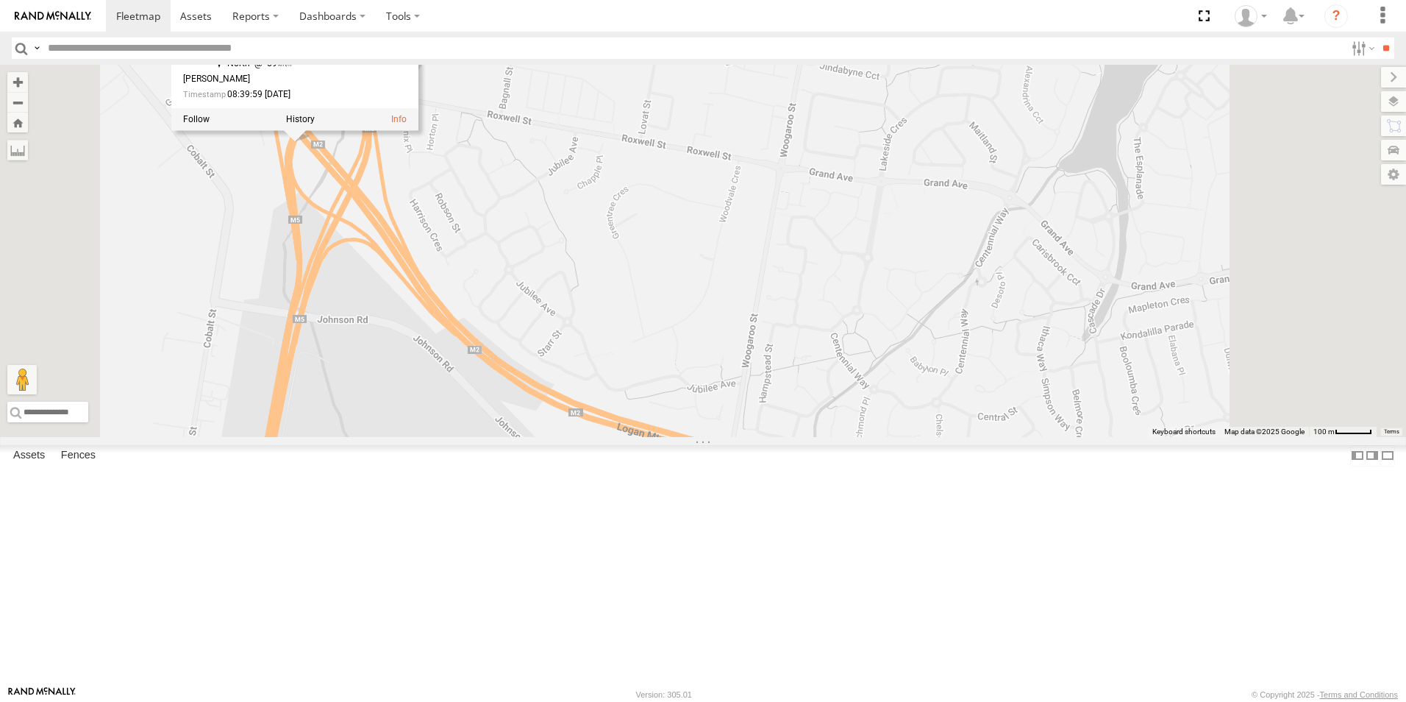
click at [405, 349] on div "Renault Ford transit (Little) Van 5- Renault Master - 052•LI8 Ford Transit (New…" at bounding box center [703, 251] width 1406 height 372
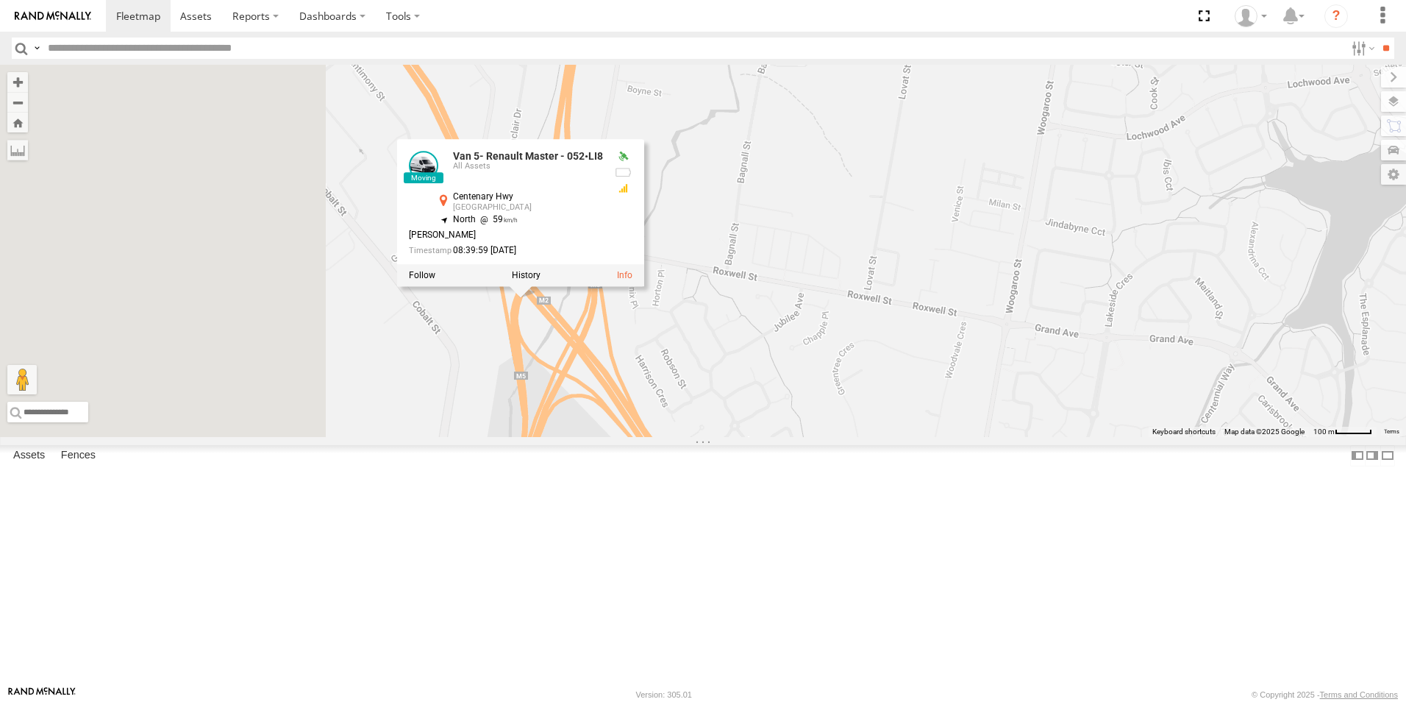
drag, startPoint x: 511, startPoint y: 384, endPoint x: 644, endPoint y: 459, distance: 152.2
click at [651, 437] on div "Renault Ford transit (Little) Van 5- Renault Master - 052•LI8 Ford Transit (New…" at bounding box center [703, 251] width 1406 height 372
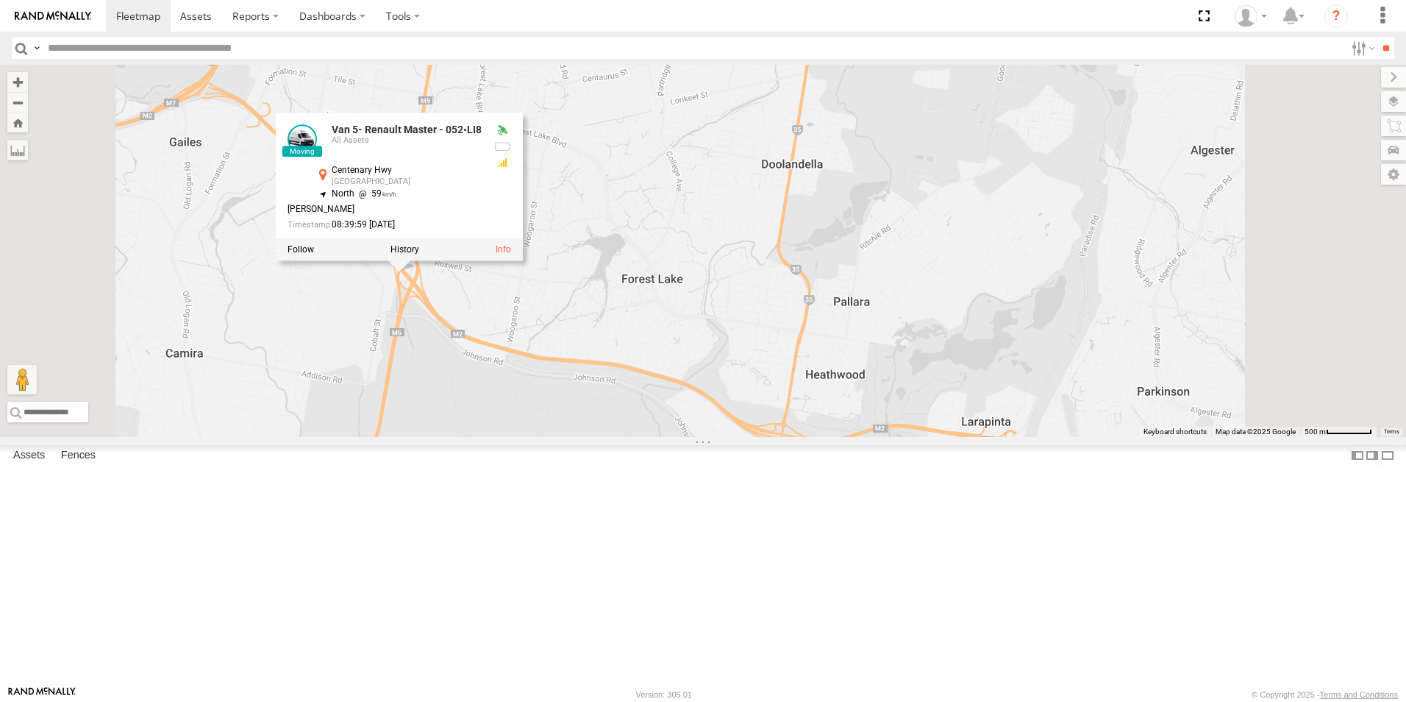
click at [984, 350] on div "Renault Ford transit (Little) Van 5- Renault Master - 052•LI8 Ford Transit (New…" at bounding box center [703, 251] width 1406 height 372
